Goal: Information Seeking & Learning: Learn about a topic

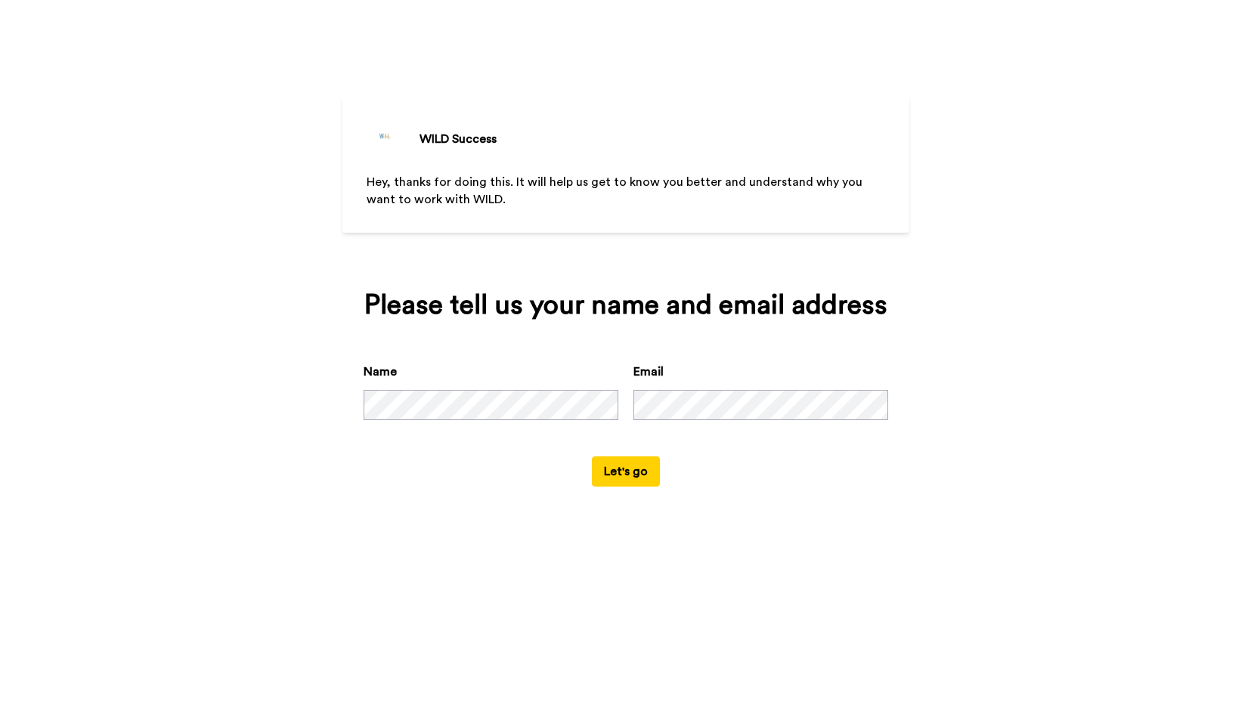
click at [623, 487] on button "Let's go" at bounding box center [626, 472] width 68 height 30
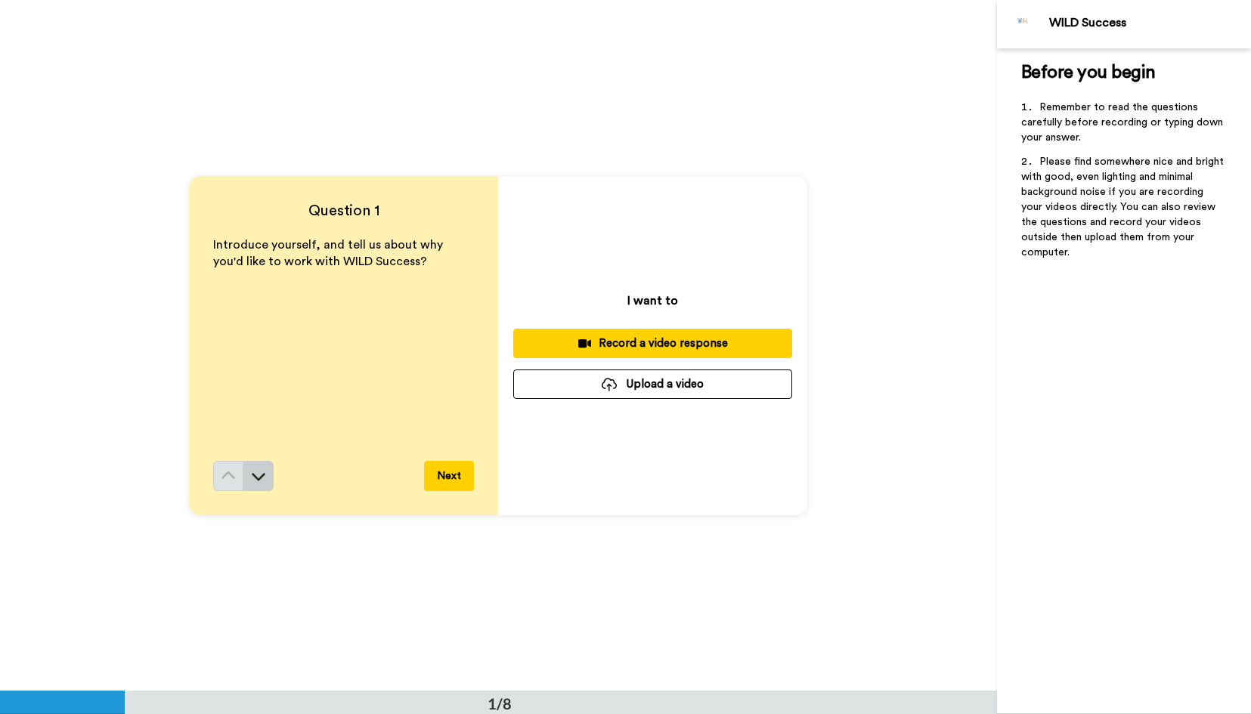
click at [260, 480] on icon at bounding box center [258, 476] width 15 height 15
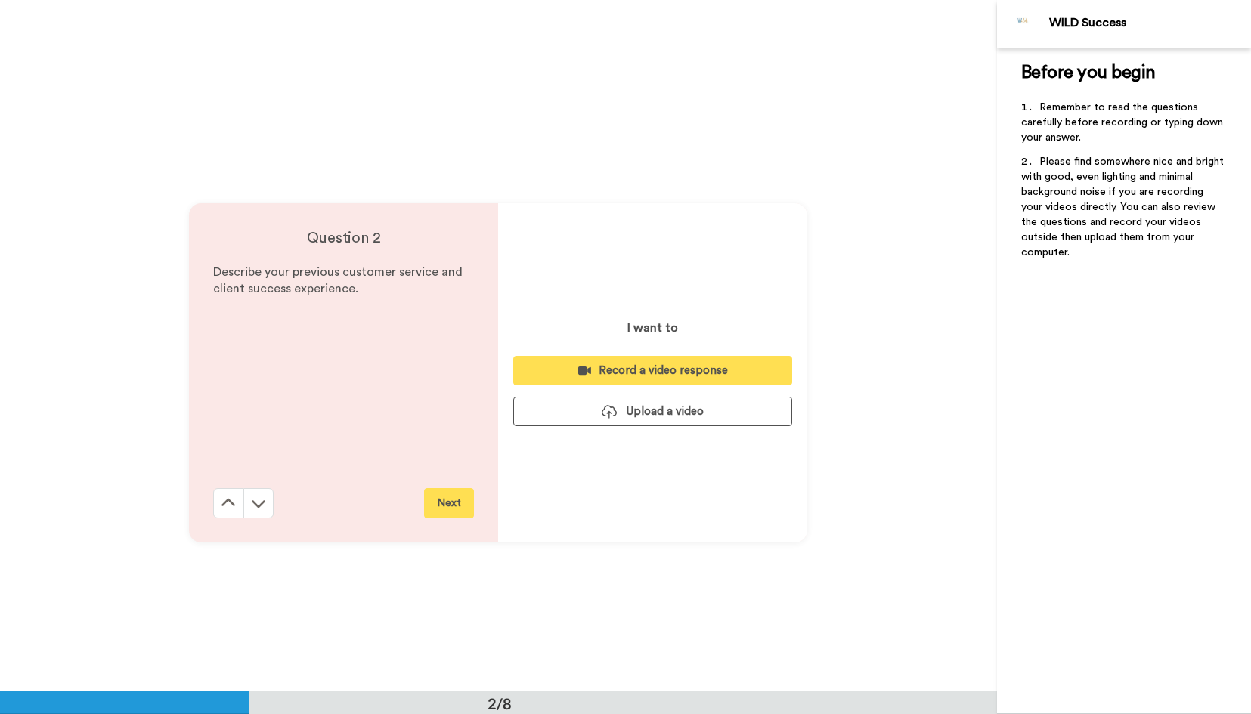
scroll to position [692, 0]
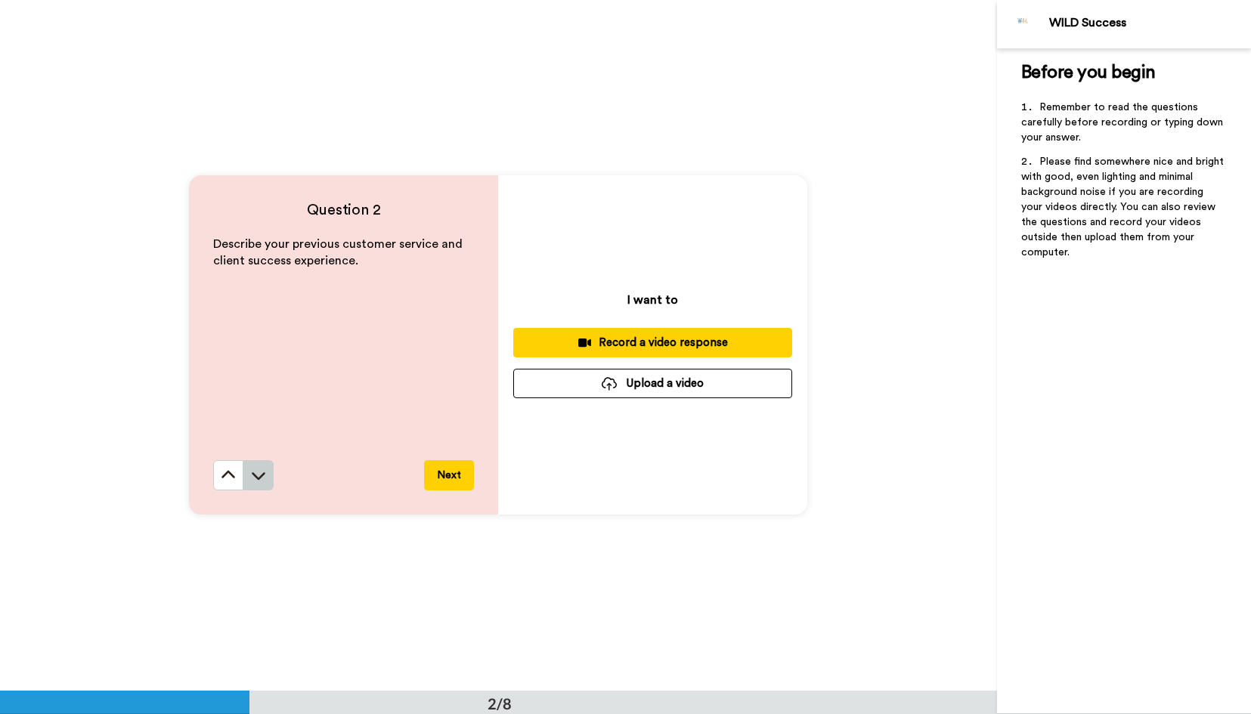
click at [259, 481] on icon at bounding box center [258, 475] width 15 height 15
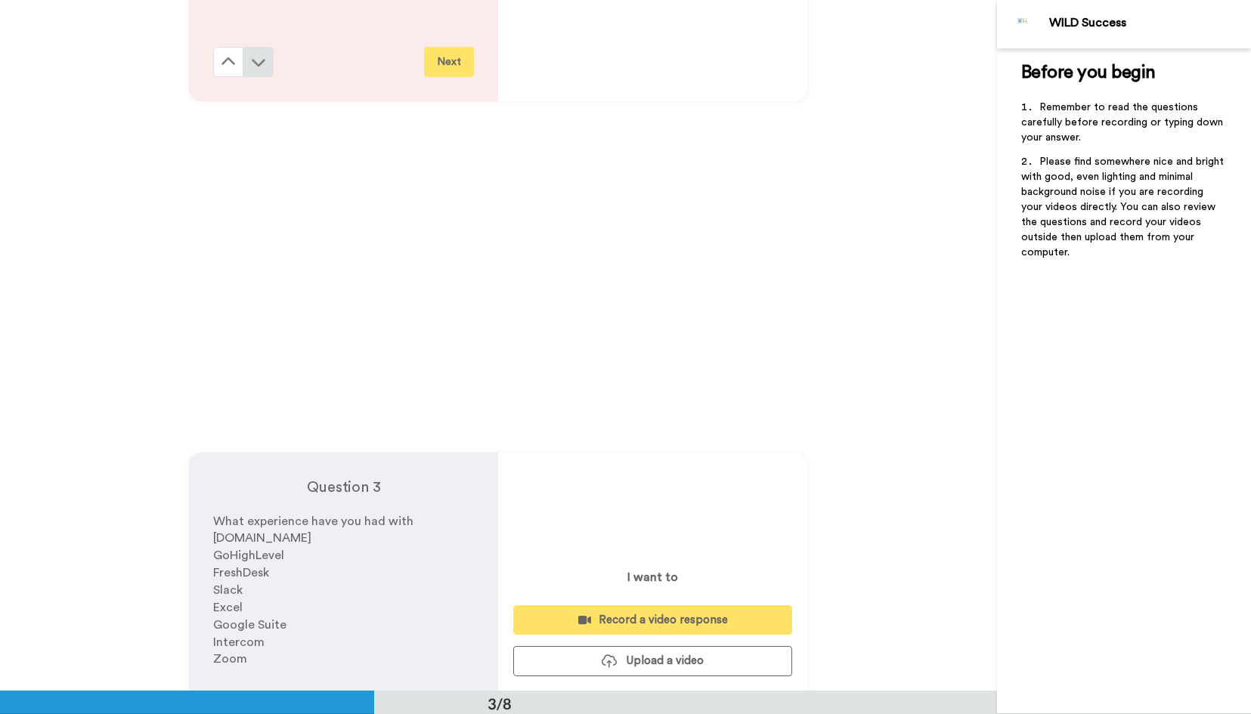
scroll to position [1383, 0]
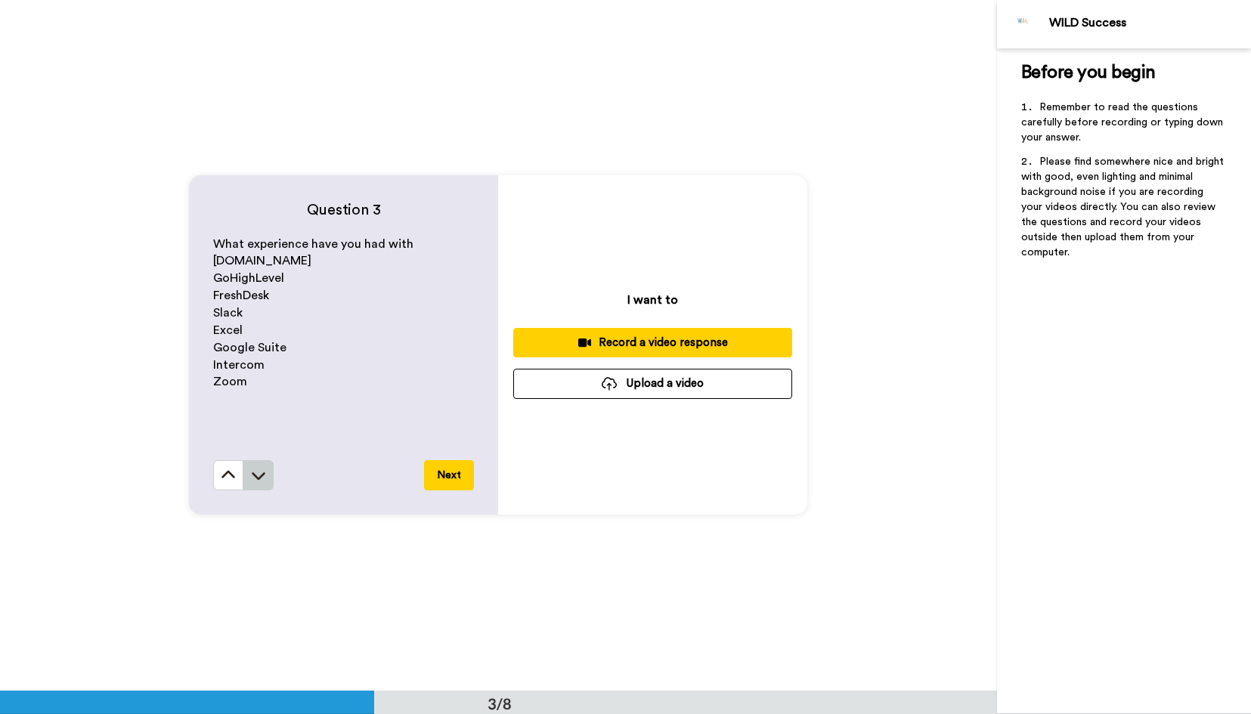
click at [259, 480] on icon at bounding box center [258, 475] width 15 height 15
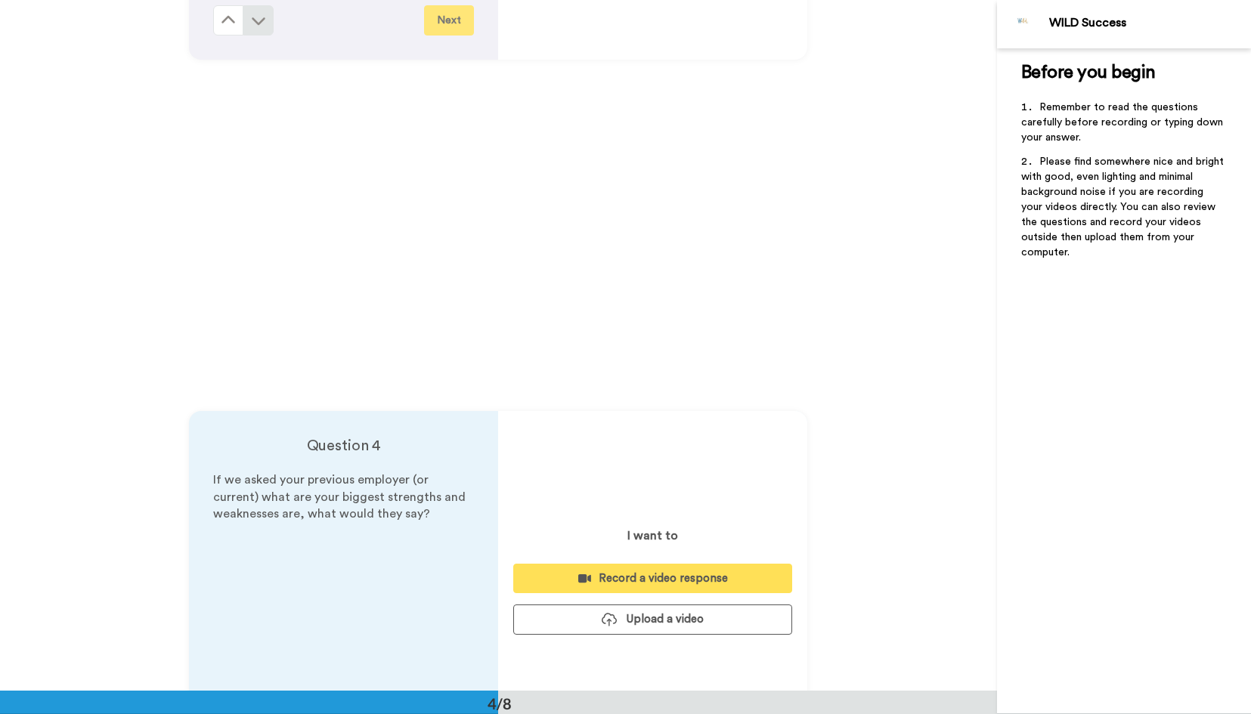
scroll to position [2073, 0]
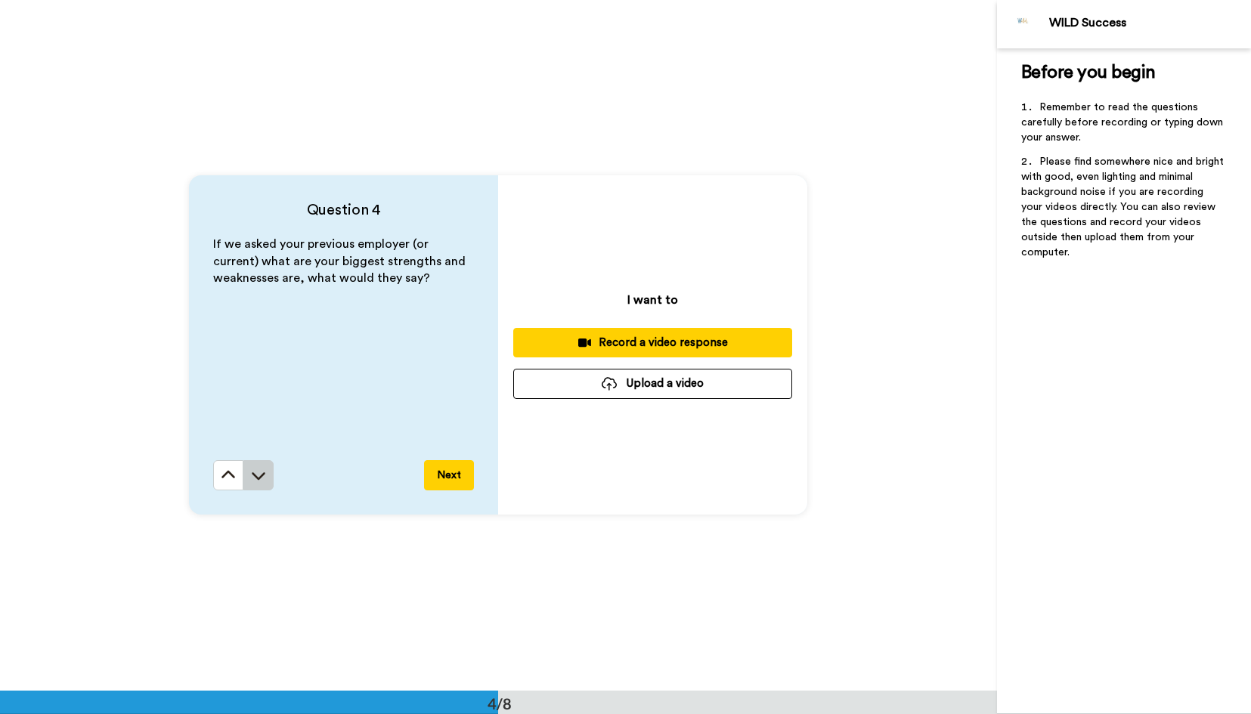
click at [259, 480] on icon at bounding box center [258, 475] width 15 height 15
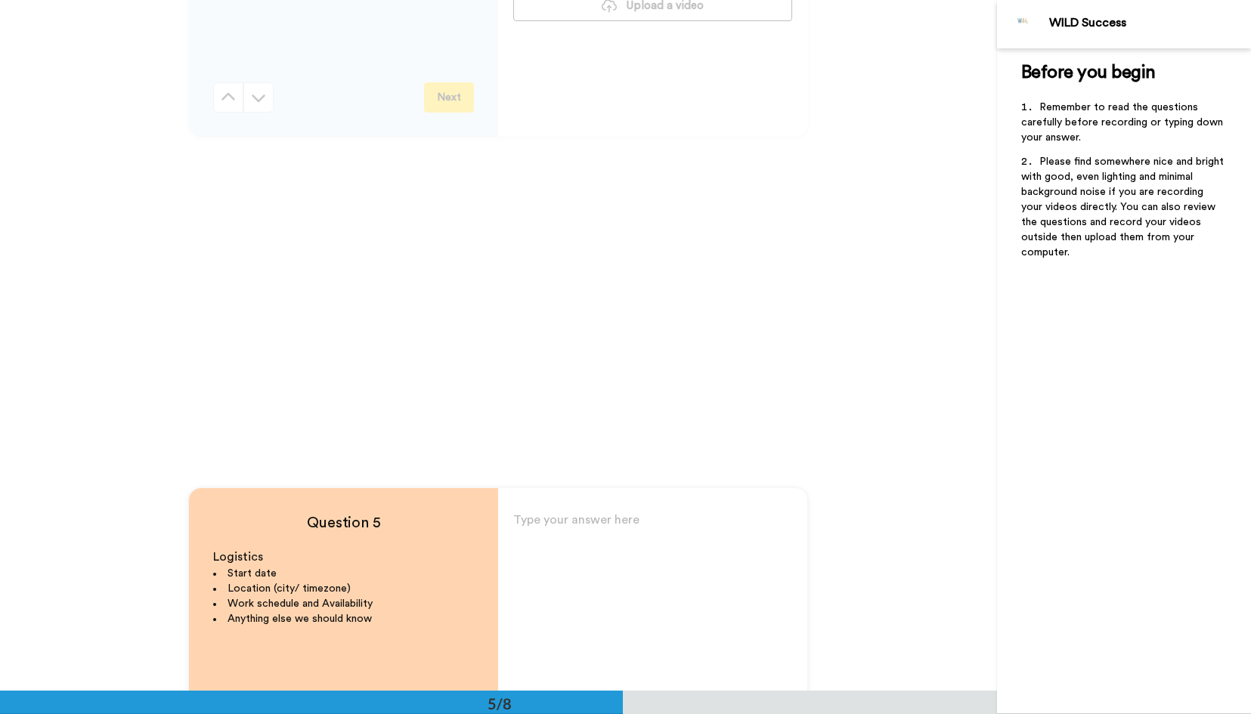
scroll to position [2764, 0]
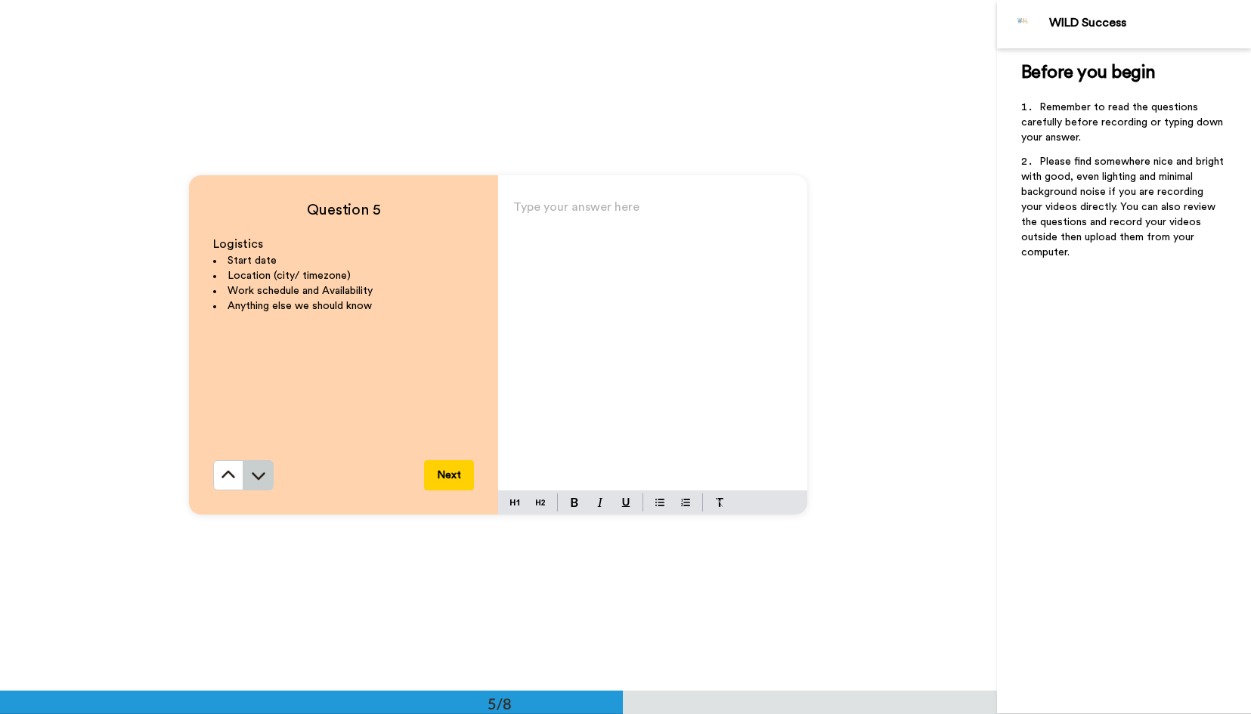
click at [258, 472] on icon at bounding box center [258, 475] width 15 height 15
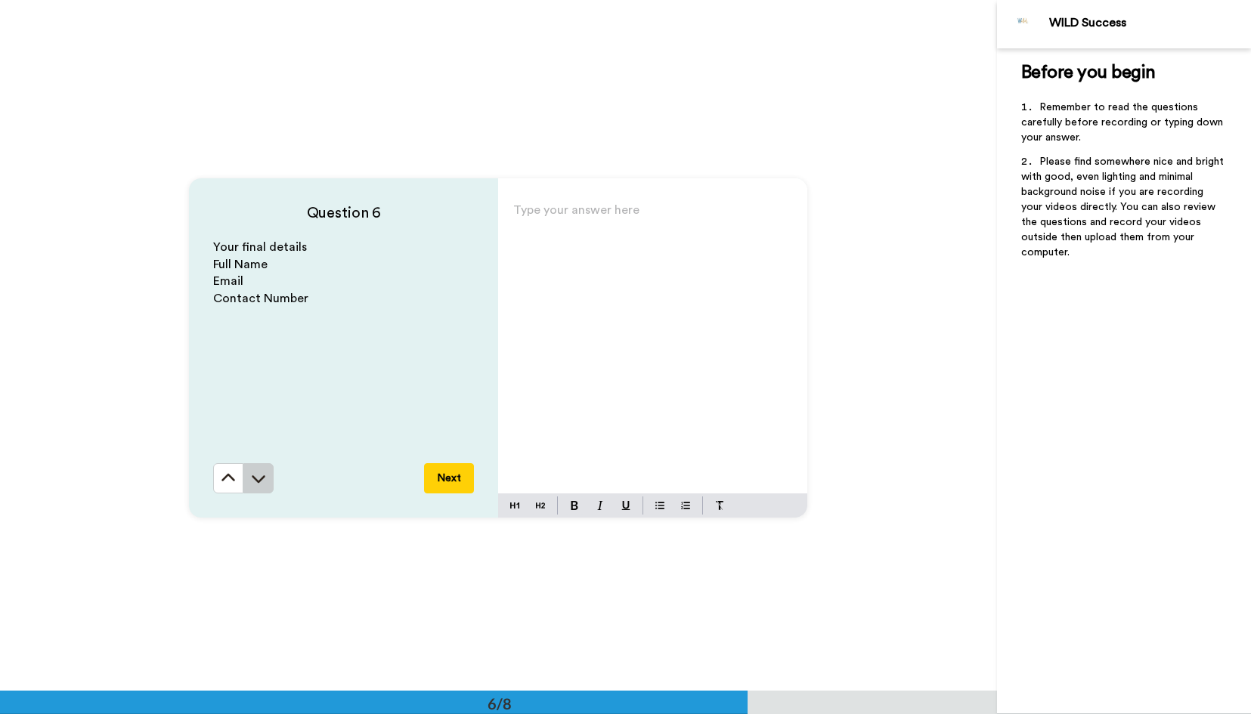
scroll to position [3455, 0]
click at [261, 472] on icon at bounding box center [258, 475] width 15 height 15
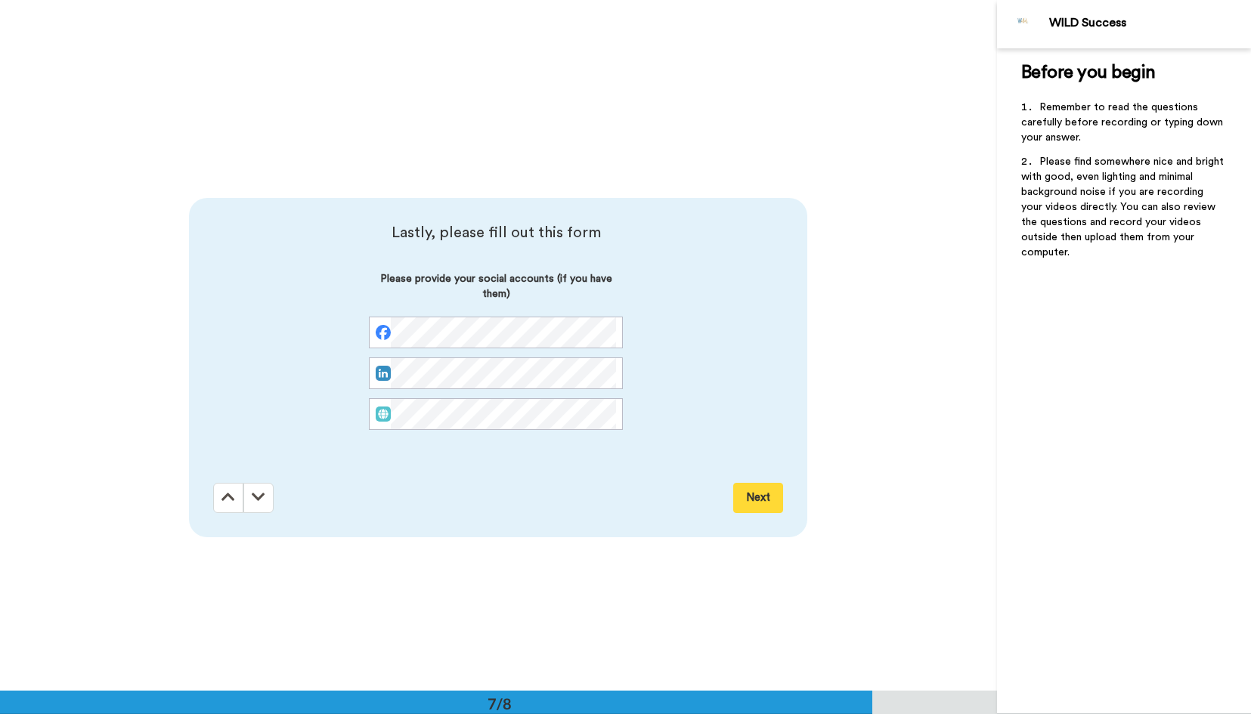
scroll to position [4146, 0]
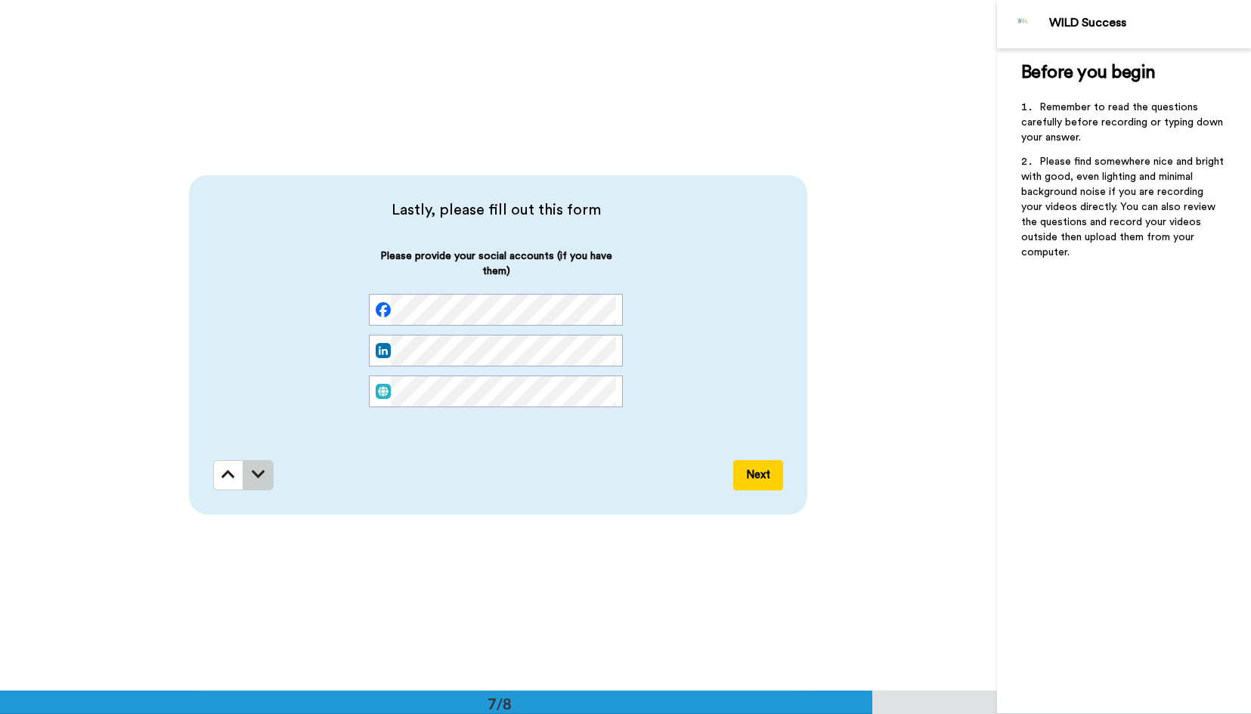
click at [252, 470] on icon at bounding box center [259, 474] width 14 height 15
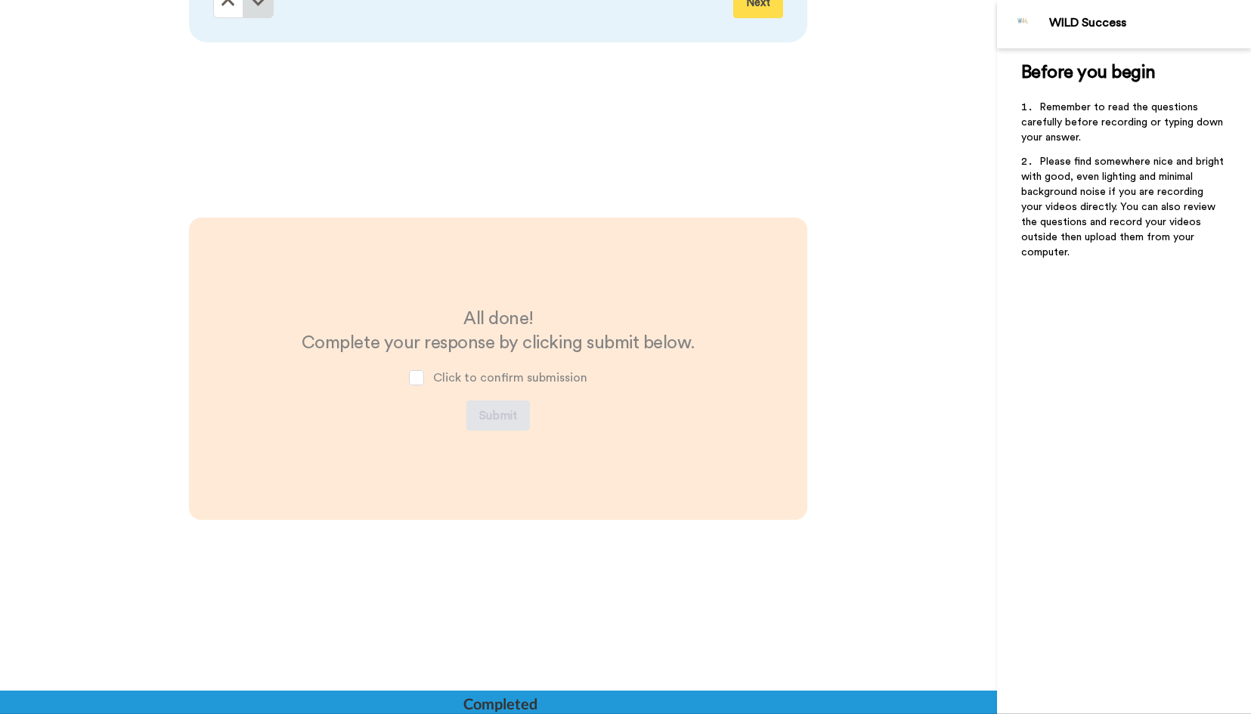
scroll to position [4643, 0]
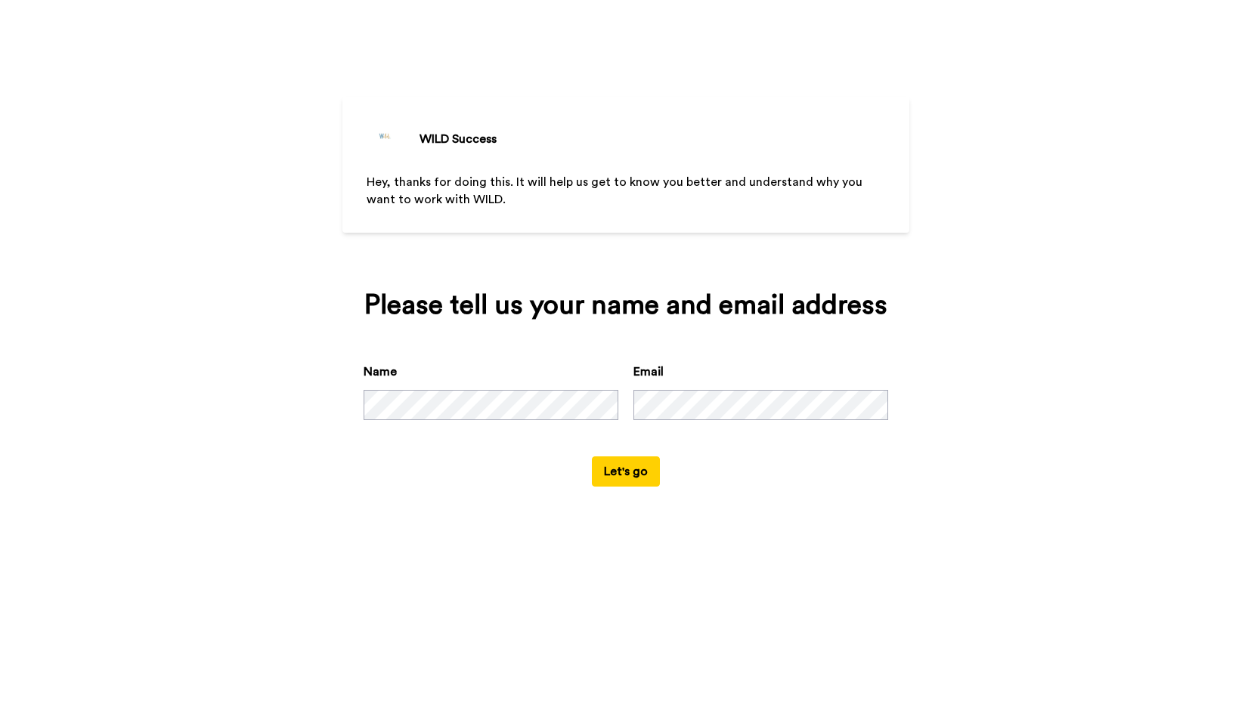
click at [432, 417] on div "Name" at bounding box center [491, 391] width 255 height 57
